Goal: Browse casually

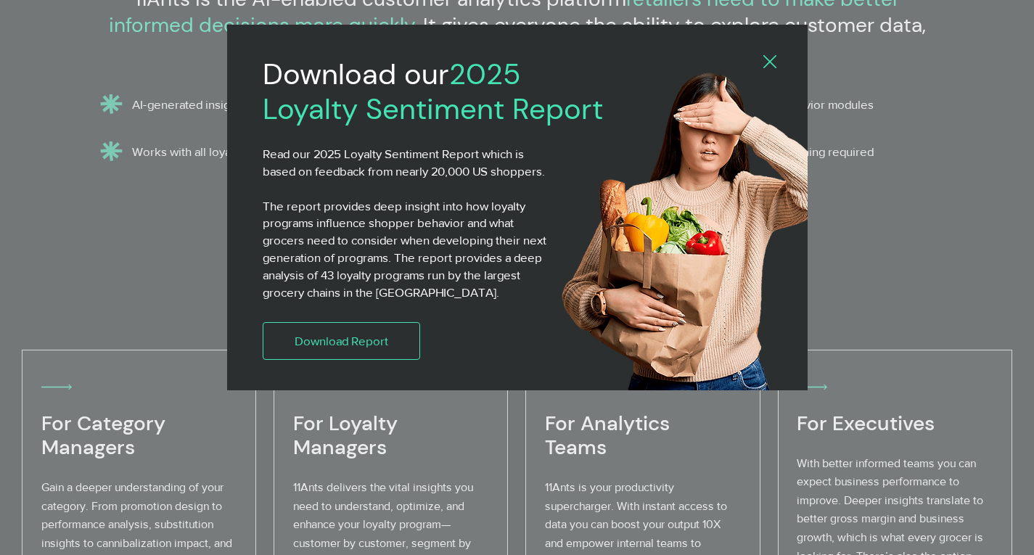
click at [775, 62] on icon "Back to site" at bounding box center [769, 61] width 13 height 13
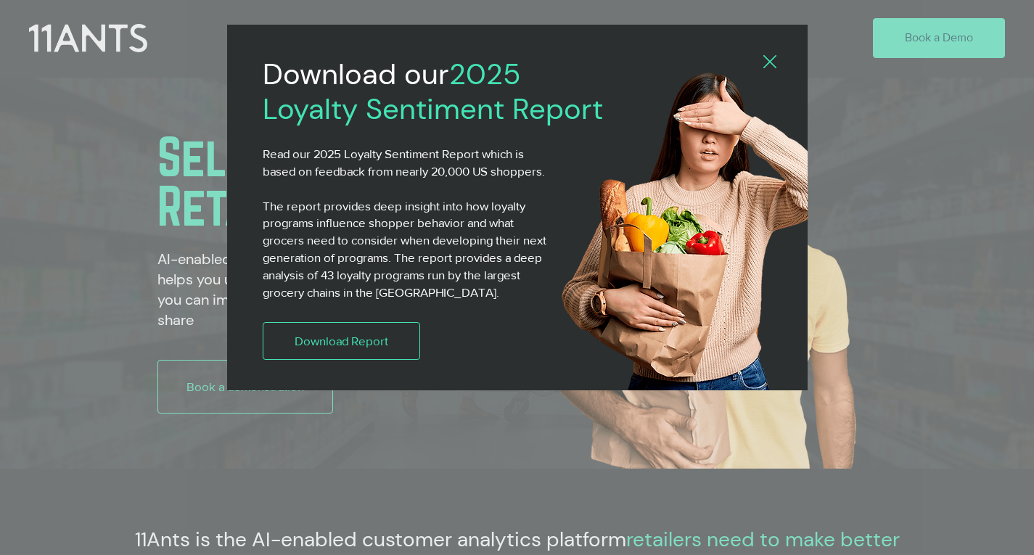
click at [771, 60] on icon "Back to site" at bounding box center [769, 61] width 13 height 13
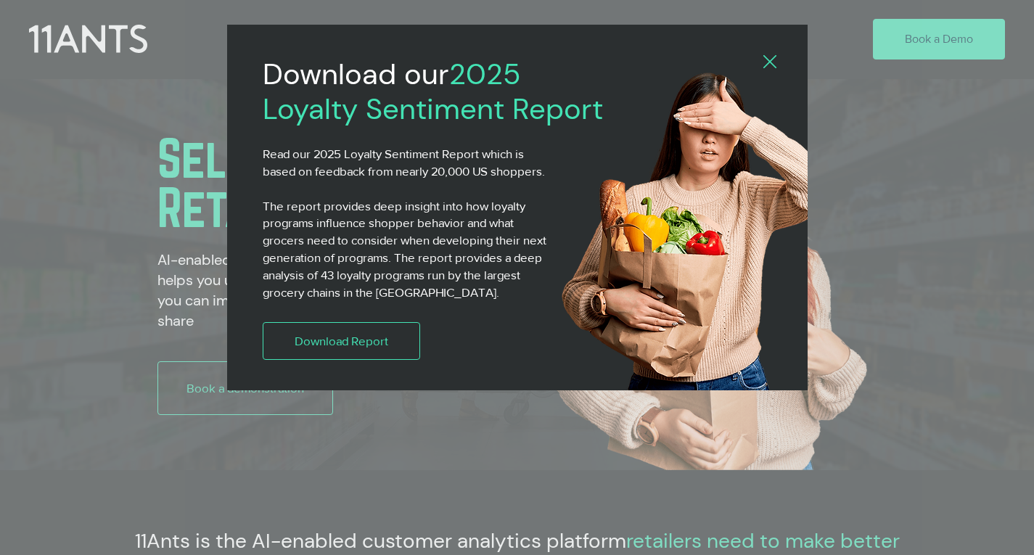
click at [771, 59] on icon "Back to site" at bounding box center [769, 61] width 13 height 13
